Goal: Complete application form

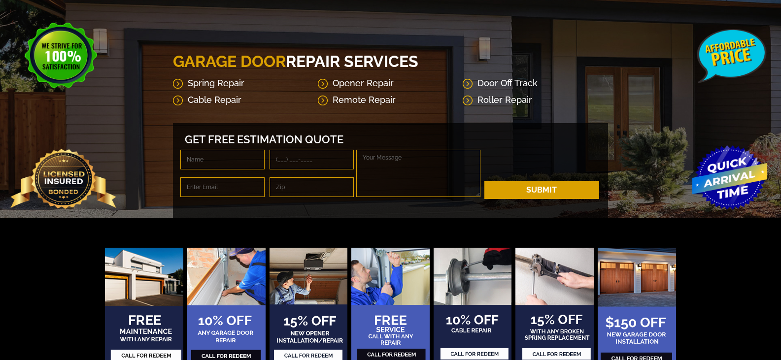
scroll to position [164, 0]
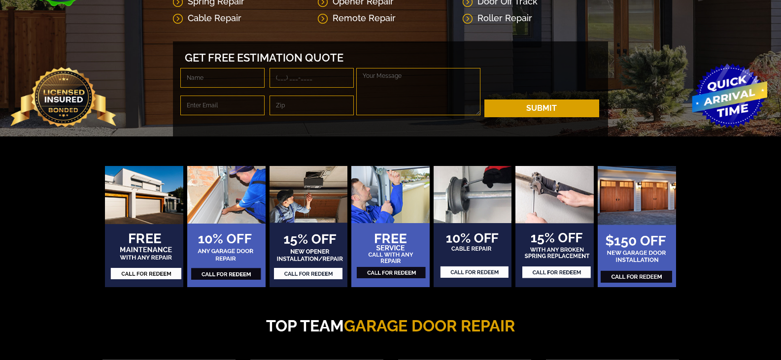
click at [397, 115] on textarea at bounding box center [418, 91] width 124 height 47
paste textarea "Wikipedia is considered to be the World’s most significant tool for reference m…"
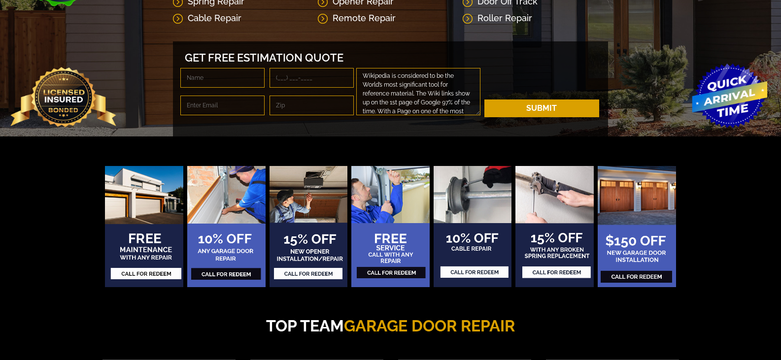
scroll to position [211, 0]
type textarea "Wikipedia is considered to be the World’s most significant tool for reference m…"
click at [208, 88] on input "text" at bounding box center [222, 78] width 84 height 20
type input "[PERSON_NAME]"
type input "[PERSON_NAME][EMAIL_ADDRESS][DOMAIN_NAME]"
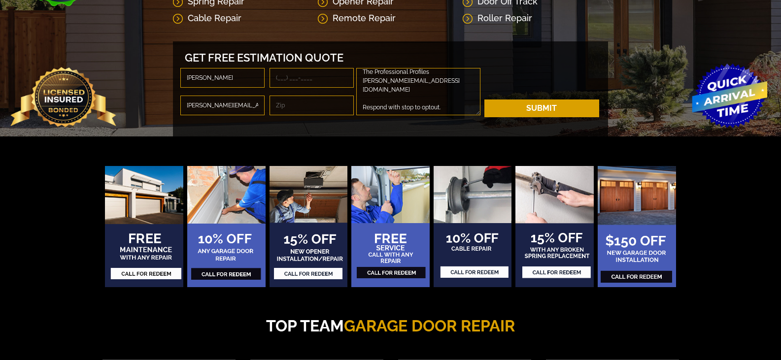
type input "94111"
click at [336, 88] on input "tel" at bounding box center [311, 78] width 84 height 20
type input "[PHONE_NUMBER]"
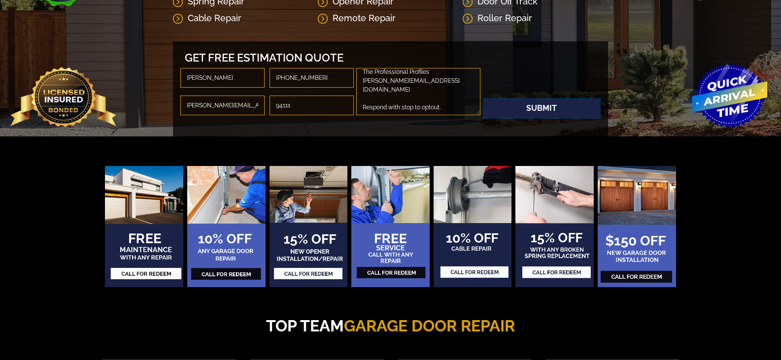
click at [562, 117] on button "Submit" at bounding box center [541, 108] width 115 height 18
